Goal: Check status: Check status

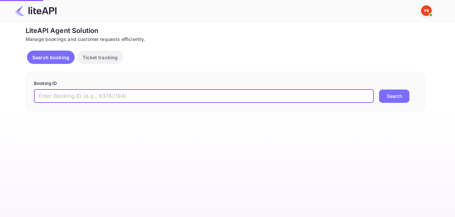
paste input "9051338"
type input "9051338"
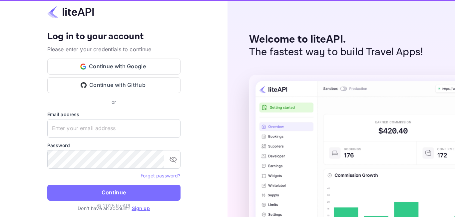
type input "[EMAIL_ADDRESS][DOMAIN_NAME]"
click at [391, 96] on img at bounding box center [432, 185] width 366 height 220
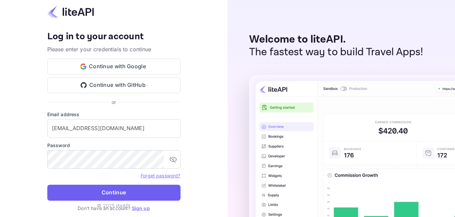
click at [111, 188] on button "Continue" at bounding box center [113, 193] width 133 height 16
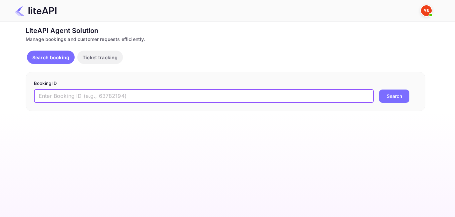
paste input "9051338"
type input "9051338"
click at [381, 99] on button "Search" at bounding box center [394, 96] width 30 height 13
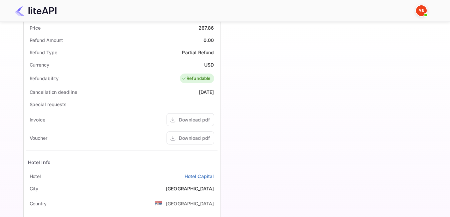
scroll to position [266, 0]
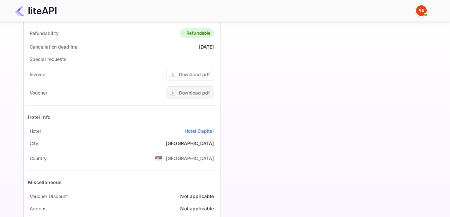
click at [189, 93] on div "Download pdf" at bounding box center [194, 92] width 31 height 7
click at [195, 94] on div "Download pdf" at bounding box center [194, 92] width 31 height 7
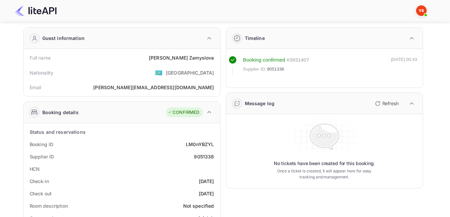
scroll to position [0, 0]
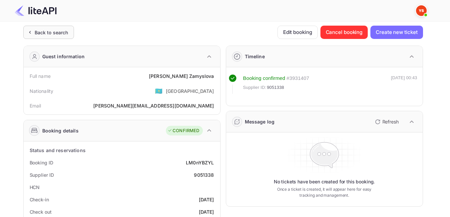
click at [53, 38] on div "Back to search" at bounding box center [48, 32] width 51 height 13
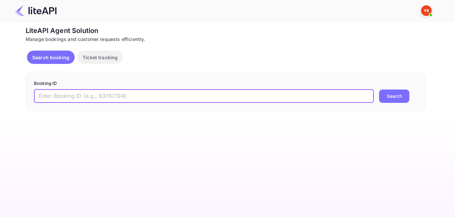
paste input "9068665"
type input "9068665"
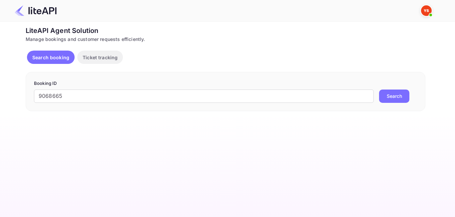
click at [400, 98] on button "Search" at bounding box center [394, 96] width 30 height 13
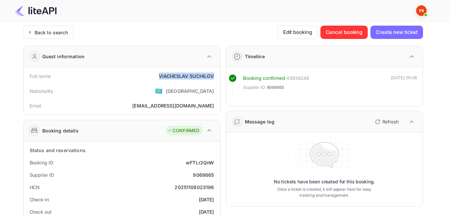
drag, startPoint x: 160, startPoint y: 75, endPoint x: 213, endPoint y: 81, distance: 53.2
click at [213, 81] on div "Full name [PERSON_NAME]" at bounding box center [121, 76] width 191 height 12
click at [142, 99] on div "Nationality 🇰🇿 [DEMOGRAPHIC_DATA]" at bounding box center [121, 90] width 191 height 17
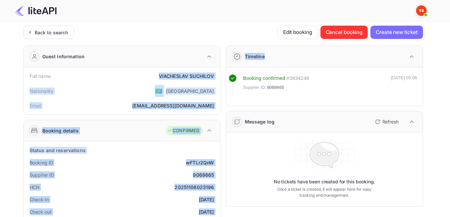
drag, startPoint x: 159, startPoint y: 75, endPoint x: 223, endPoint y: 76, distance: 64.2
click at [206, 76] on div "[PERSON_NAME]" at bounding box center [186, 76] width 55 height 7
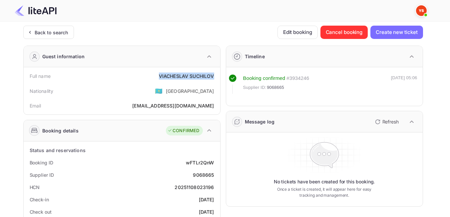
drag, startPoint x: 216, startPoint y: 78, endPoint x: 159, endPoint y: 74, distance: 56.4
click at [159, 74] on div "Full name [PERSON_NAME]" at bounding box center [121, 76] width 191 height 12
copy div "[PERSON_NAME]"
click at [179, 169] on div "Supplier ID 9068665" at bounding box center [121, 175] width 191 height 12
click at [63, 31] on div "Back to search" at bounding box center [52, 32] width 34 height 7
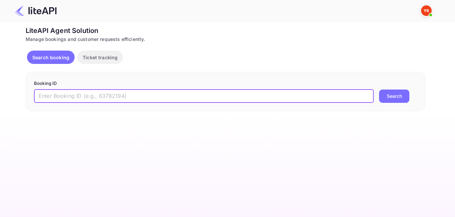
paste input "7958302"
type input "7958302"
click at [388, 99] on button "Search" at bounding box center [394, 96] width 30 height 13
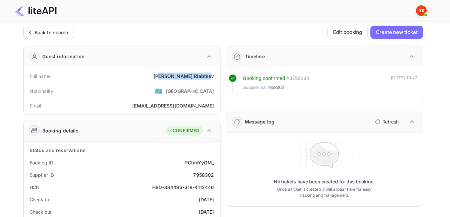
drag, startPoint x: 183, startPoint y: 75, endPoint x: 212, endPoint y: 75, distance: 29.3
click at [212, 75] on div "[PERSON_NAME]" at bounding box center [183, 76] width 60 height 7
click at [210, 75] on div "[PERSON_NAME]" at bounding box center [183, 76] width 60 height 7
drag, startPoint x: 213, startPoint y: 76, endPoint x: 170, endPoint y: 76, distance: 42.9
click at [170, 76] on div "Full name [PERSON_NAME]" at bounding box center [121, 76] width 191 height 12
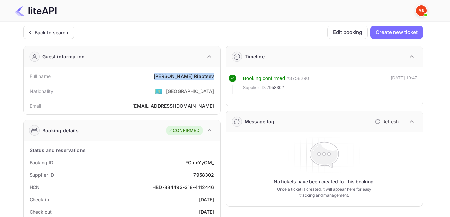
click at [163, 92] on div "Nationality 🇰🇿 [DEMOGRAPHIC_DATA]" at bounding box center [121, 90] width 191 height 17
click at [42, 38] on div "Back to search" at bounding box center [48, 32] width 51 height 13
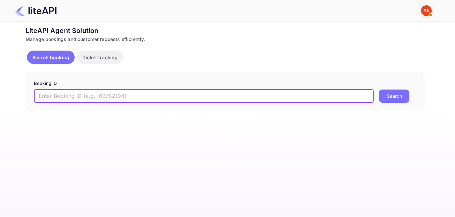
paste input "8577650"
type input "8577650"
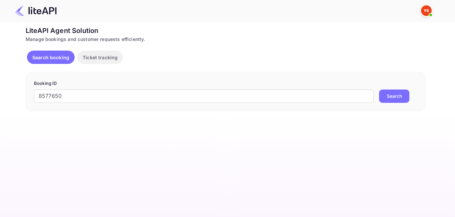
click at [390, 101] on button "Search" at bounding box center [394, 96] width 30 height 13
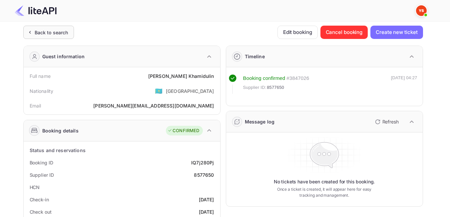
click at [49, 34] on div "Back to search" at bounding box center [52, 32] width 34 height 7
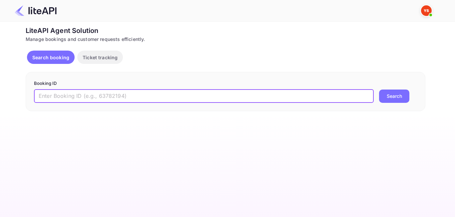
paste input "9064116"
type input "9064116"
click at [402, 98] on button "Search" at bounding box center [394, 96] width 30 height 13
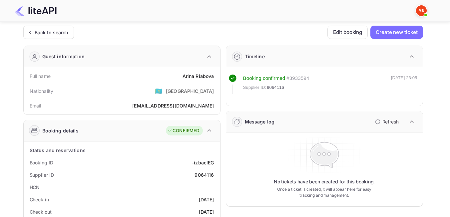
scroll to position [33, 0]
